Goal: Navigation & Orientation: Find specific page/section

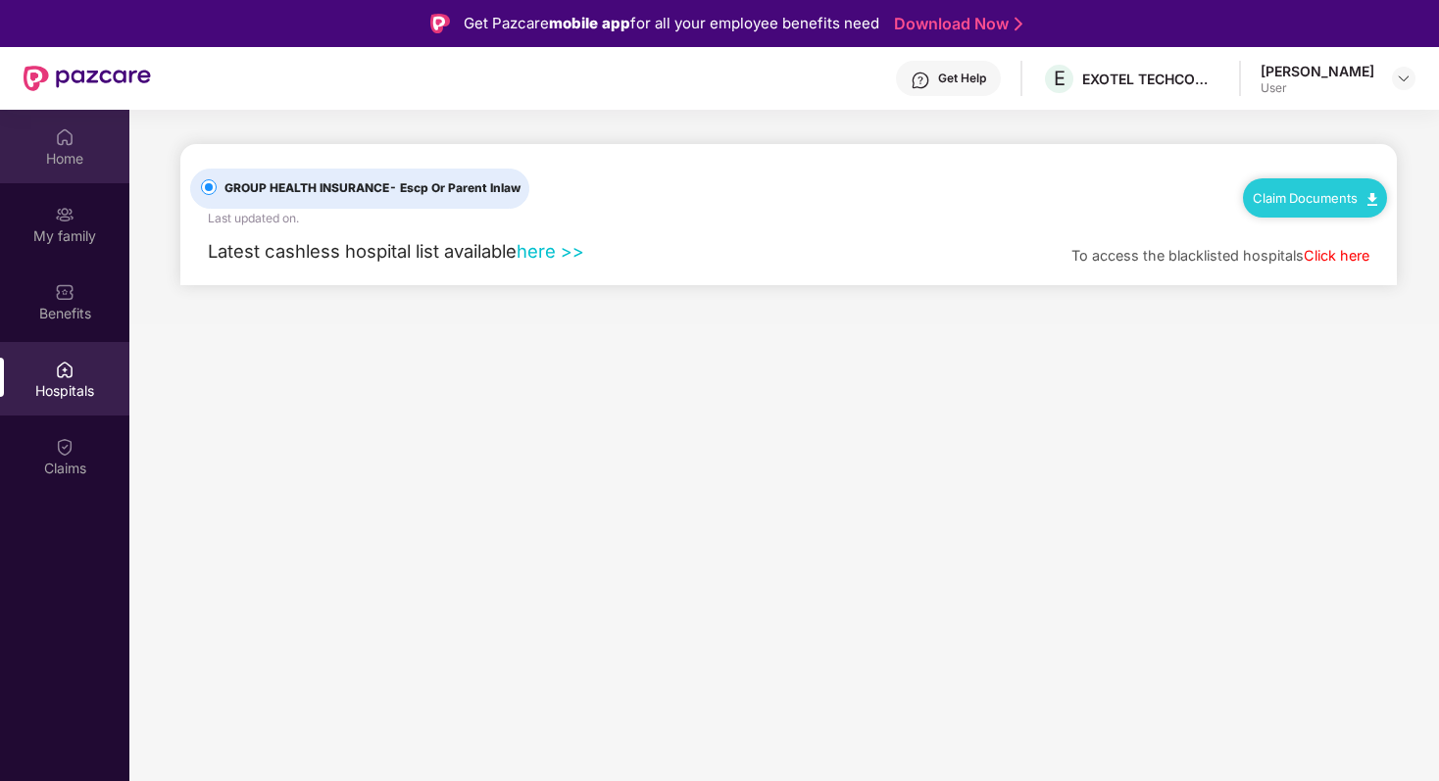
click at [79, 164] on div "Home" at bounding box center [64, 159] width 129 height 20
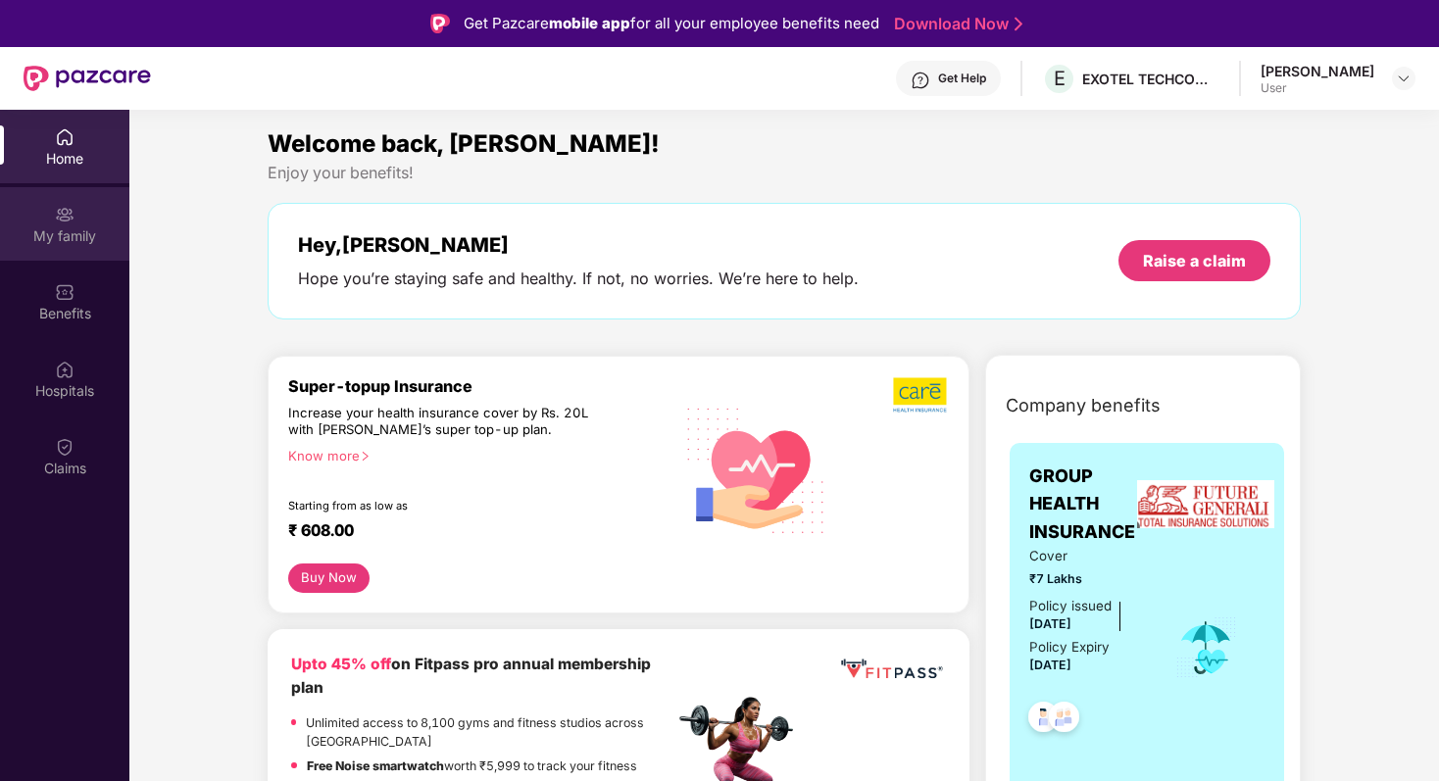
click at [55, 218] on img at bounding box center [65, 215] width 20 height 20
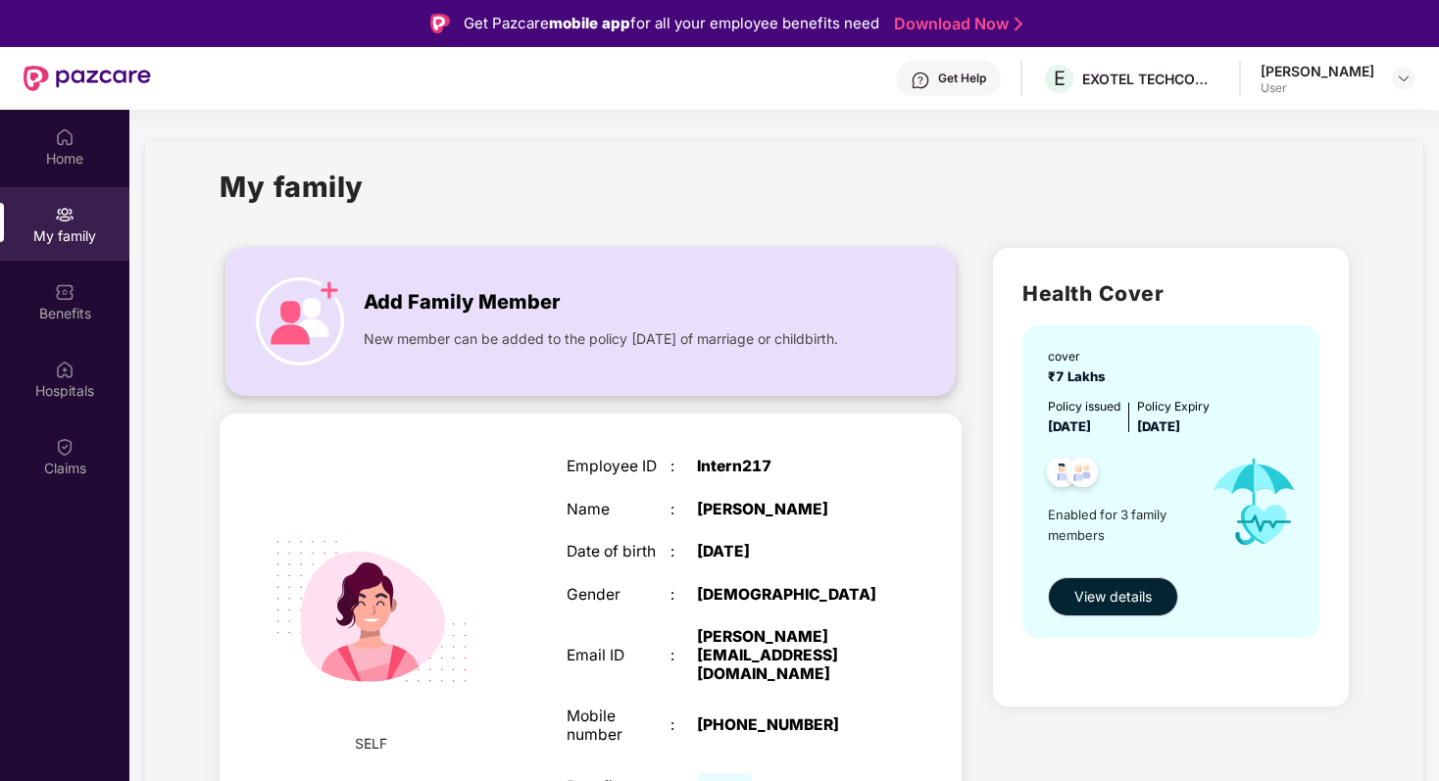
click at [292, 309] on img at bounding box center [300, 321] width 88 height 88
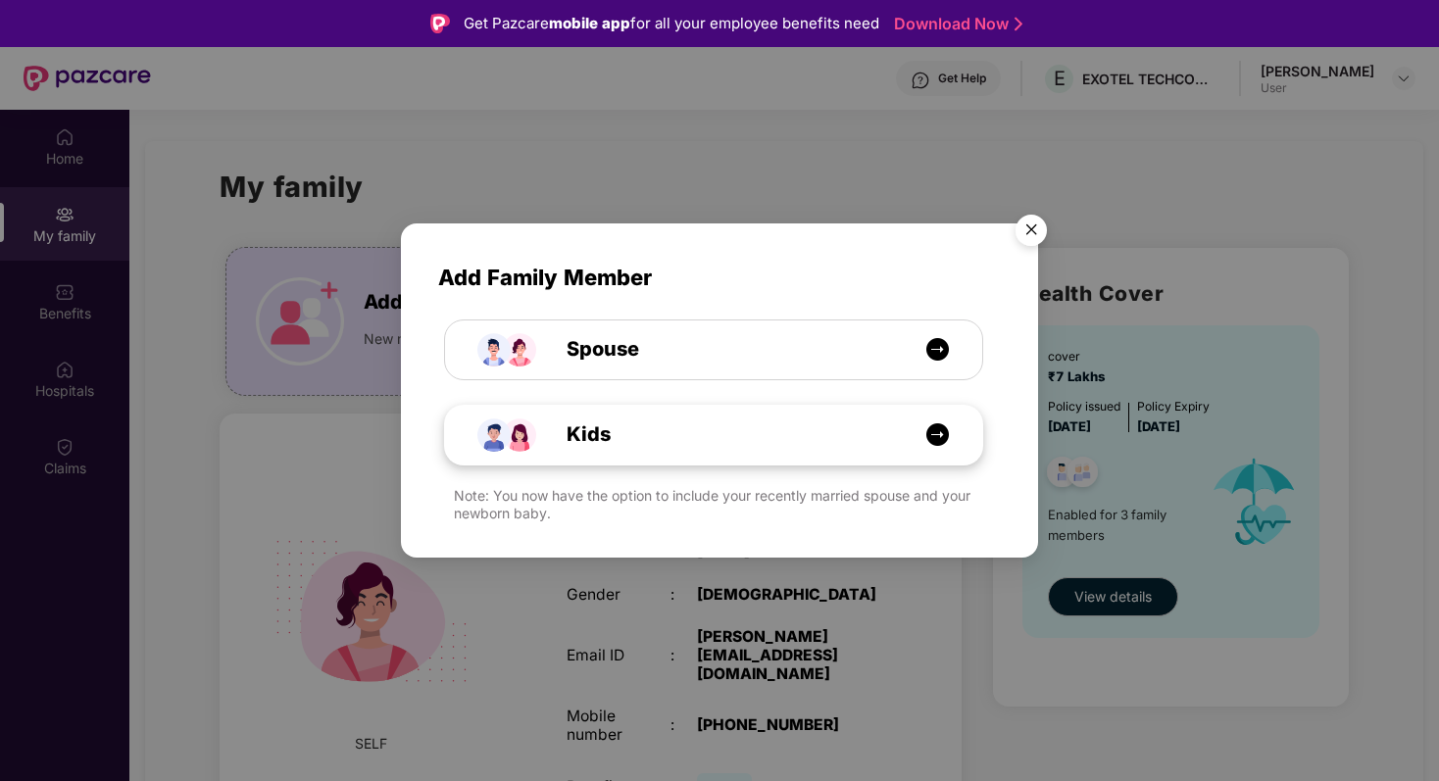
scroll to position [31, 0]
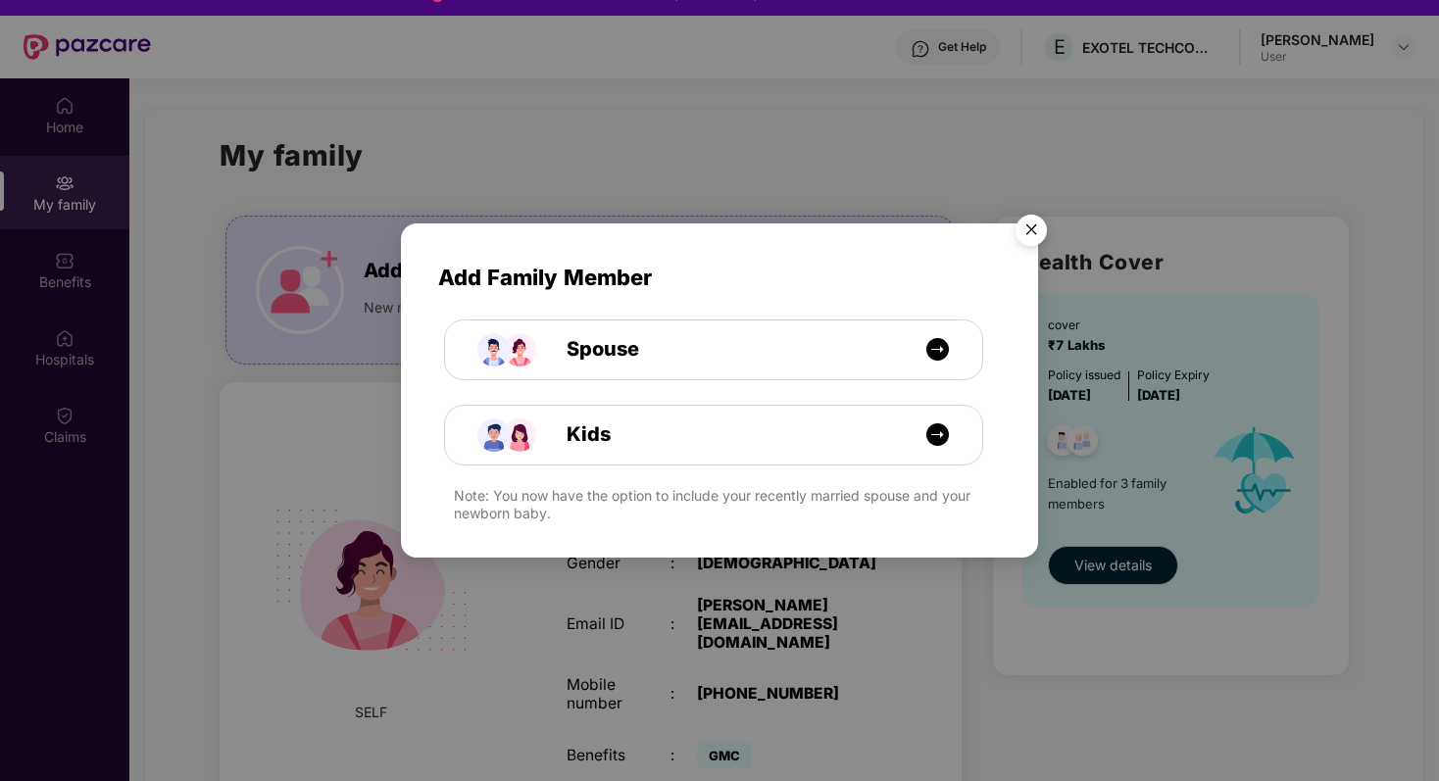
click at [1029, 233] on img "Close" at bounding box center [1031, 233] width 55 height 55
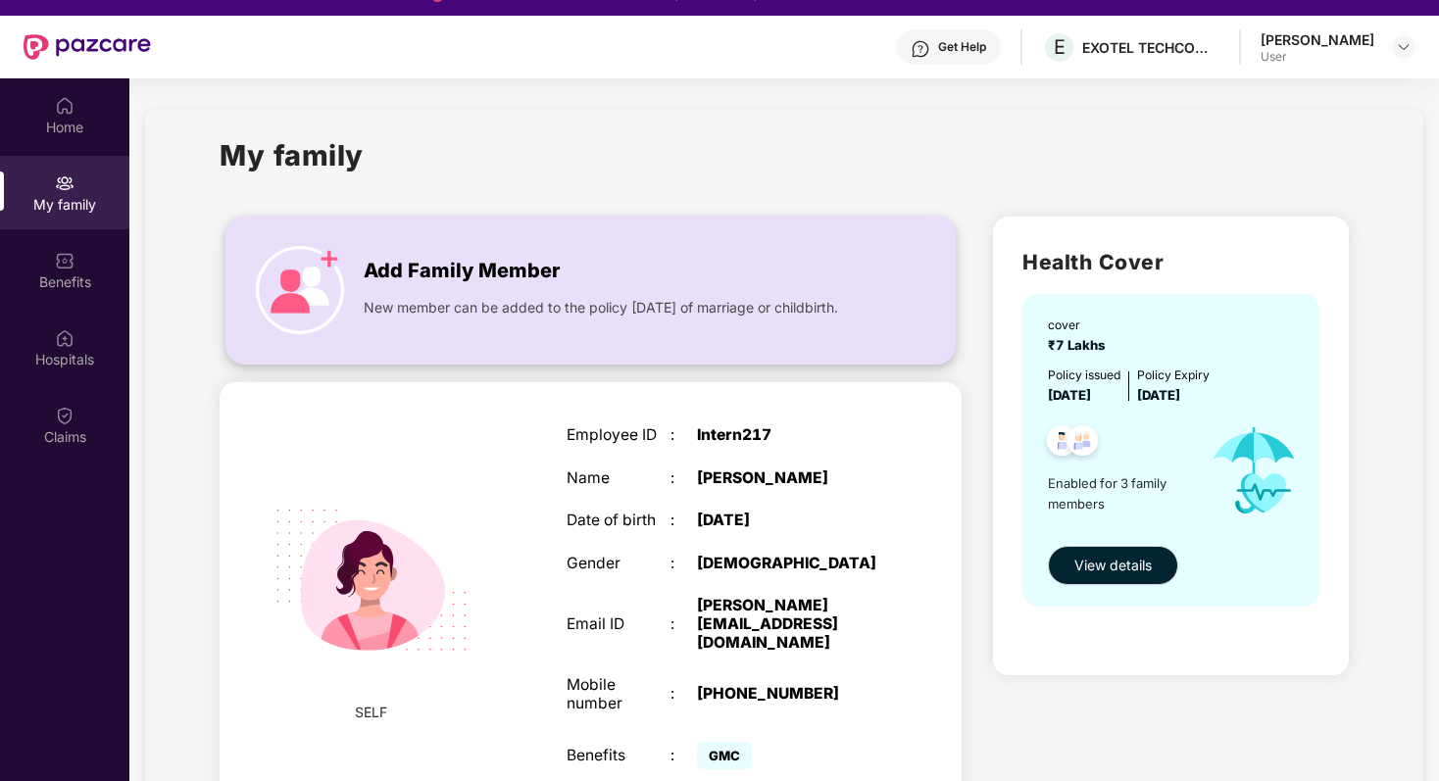
scroll to position [0, 0]
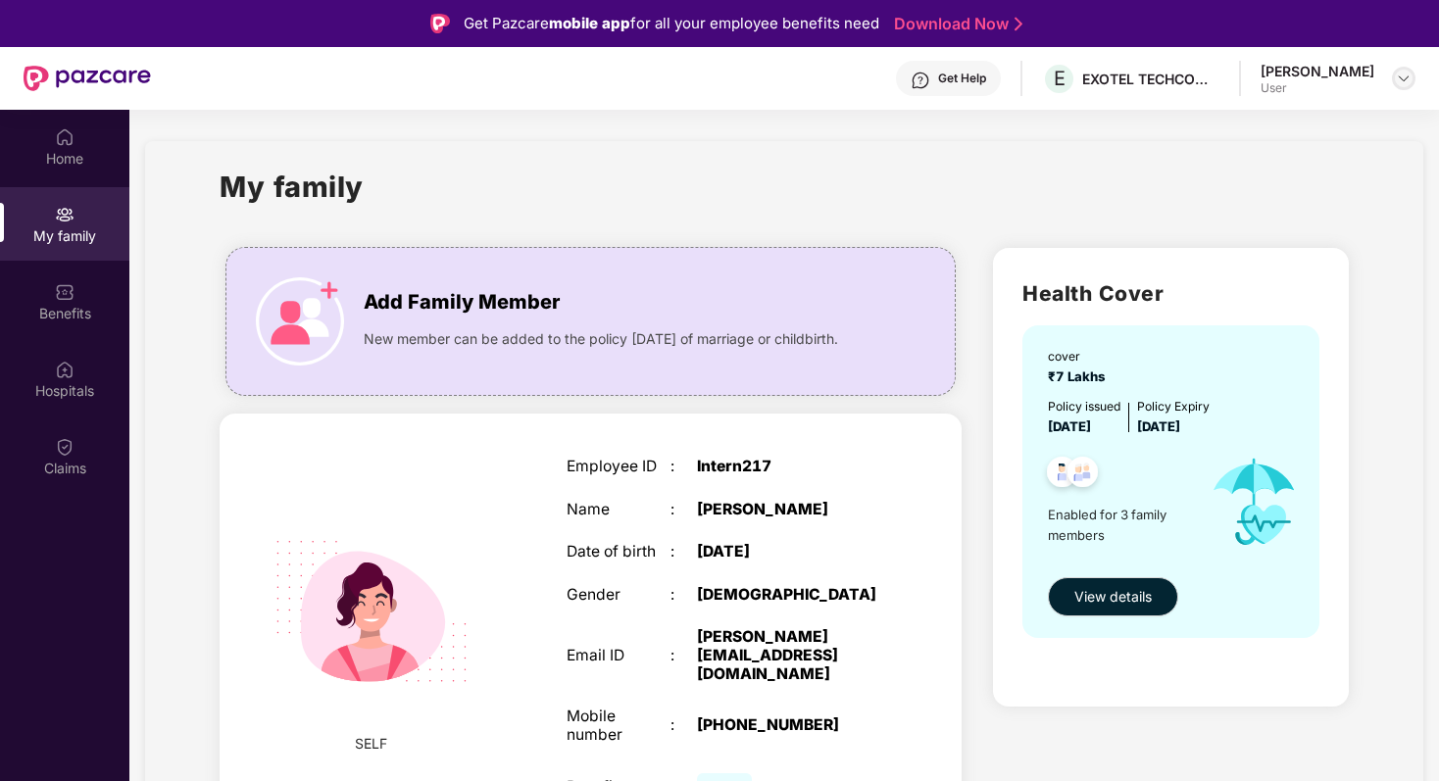
click at [1405, 75] on img at bounding box center [1404, 79] width 16 height 16
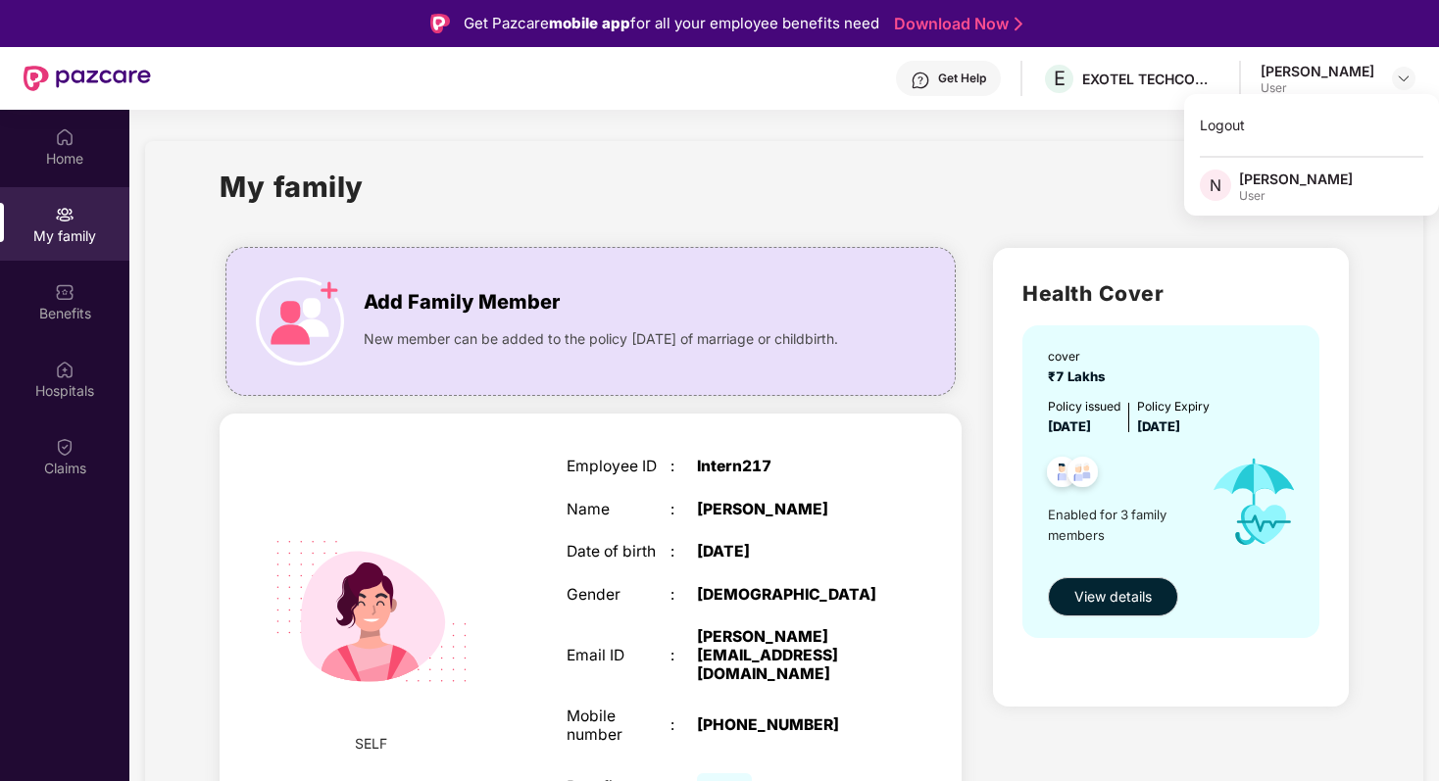
click at [1229, 186] on span "N" at bounding box center [1215, 185] width 31 height 31
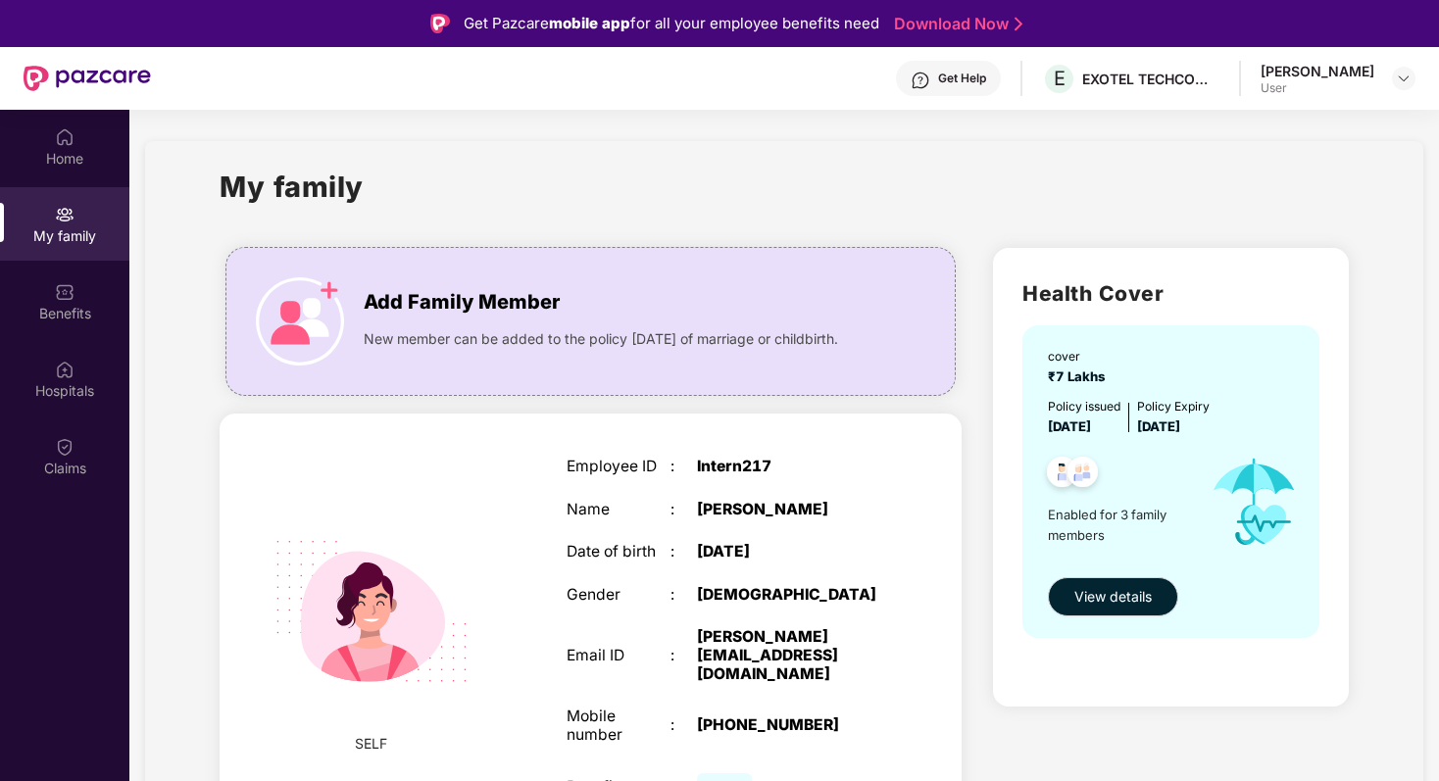
click at [1249, 186] on div "My family" at bounding box center [784, 199] width 1128 height 68
click at [1133, 66] on div "E EXOTEL TECHCOM PRIVATE LIMITED" at bounding box center [1130, 79] width 177 height 34
click at [1137, 76] on div "EXOTEL TECHCOM PRIVATE LIMITED" at bounding box center [1150, 79] width 137 height 19
click at [1219, 79] on div "EXOTEL TECHCOM PRIVATE LIMITED" at bounding box center [1150, 79] width 137 height 19
click at [986, 83] on div "Get Help" at bounding box center [962, 79] width 48 height 16
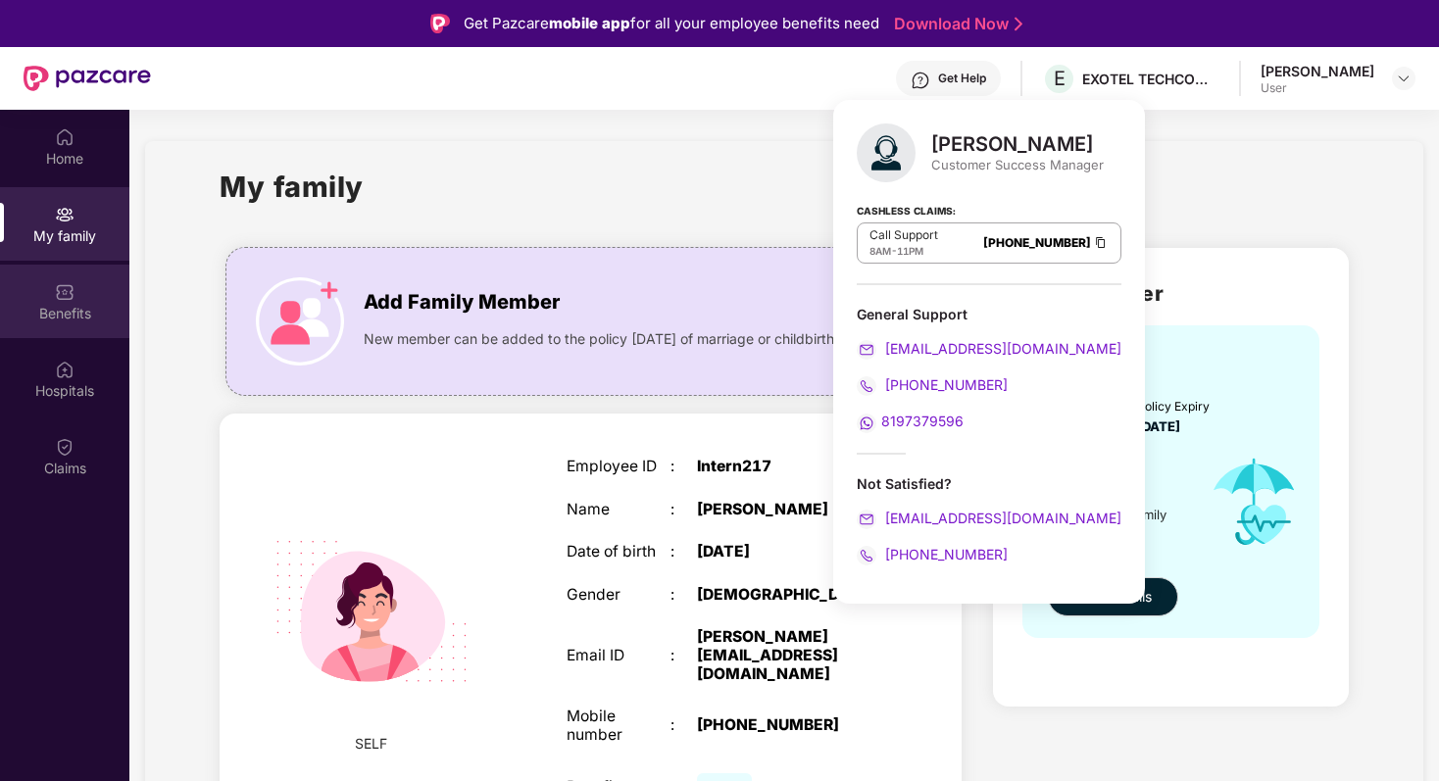
click at [62, 296] on img at bounding box center [65, 292] width 20 height 20
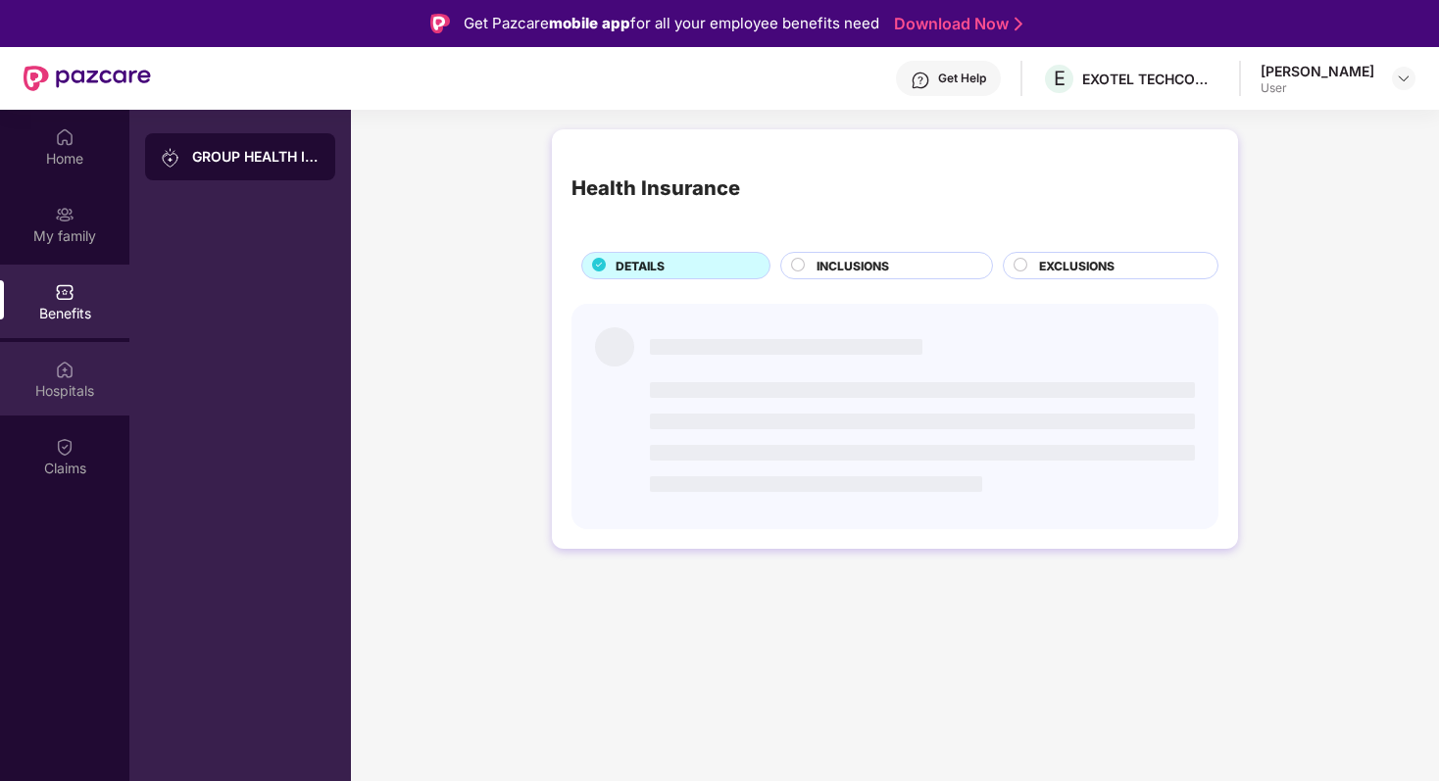
click at [74, 381] on div "Hospitals" at bounding box center [64, 391] width 129 height 20
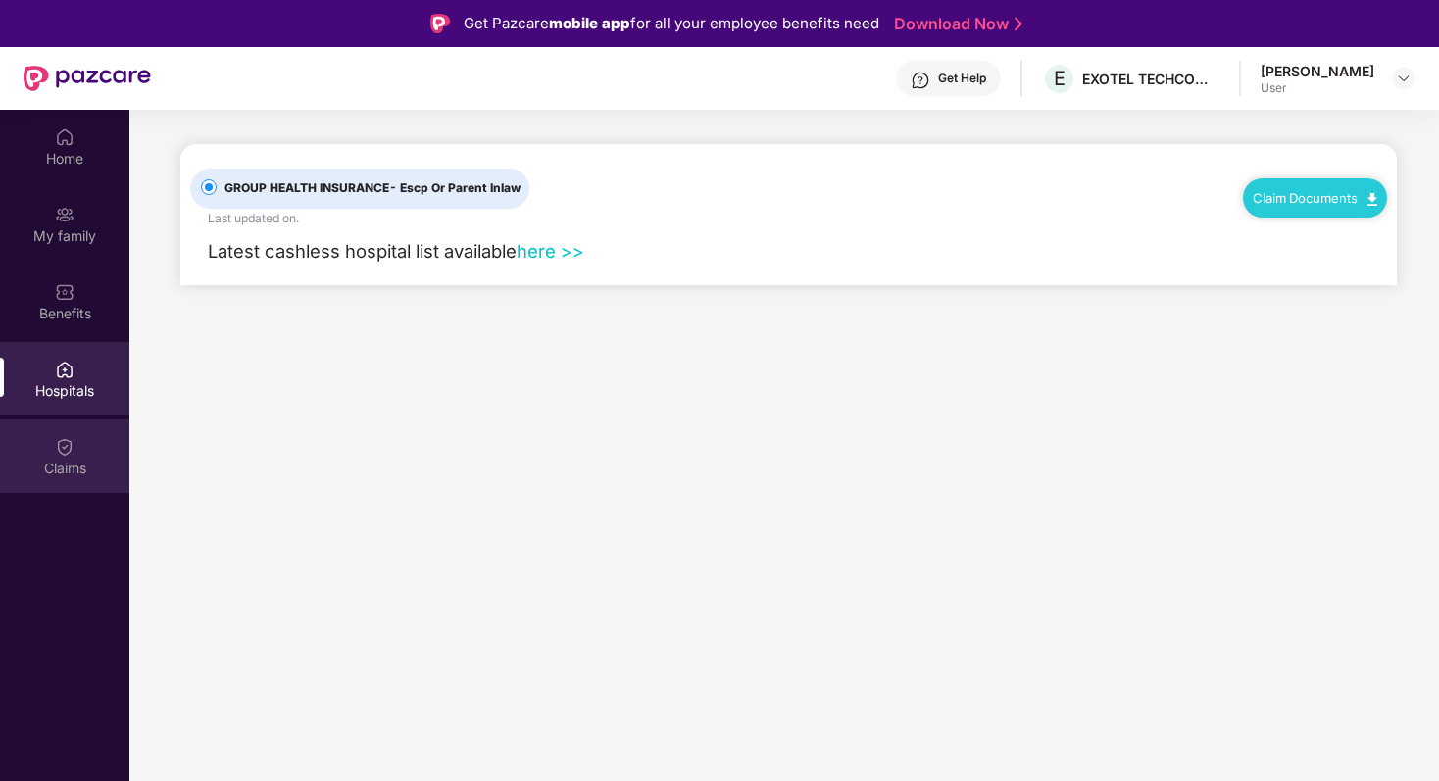
click at [69, 487] on div "Claims" at bounding box center [64, 457] width 129 height 74
